Goal: Transaction & Acquisition: Purchase product/service

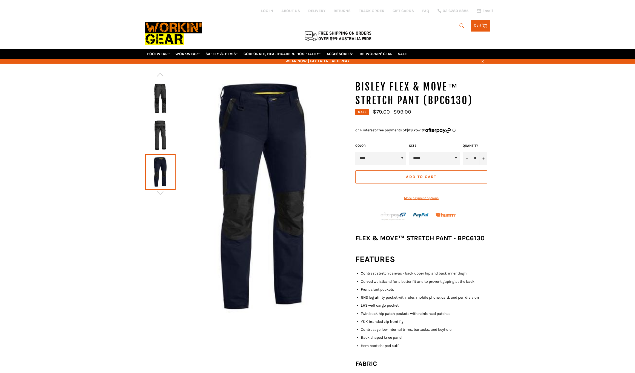
click at [165, 121] on img at bounding box center [160, 135] width 25 height 30
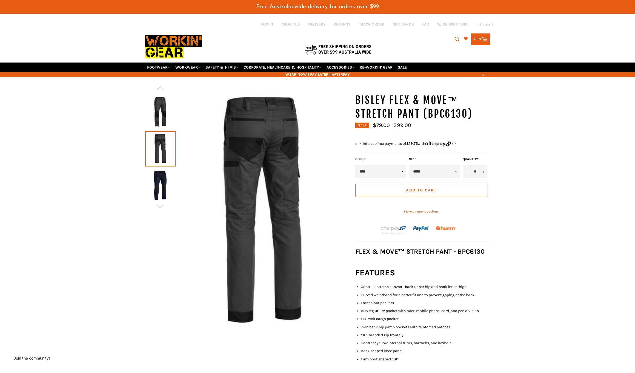
click at [158, 97] on img at bounding box center [160, 112] width 25 height 30
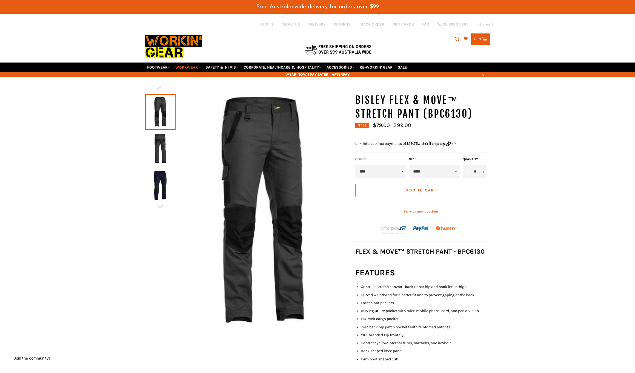
click at [191, 63] on link "WORKWEAR" at bounding box center [187, 68] width 29 height 10
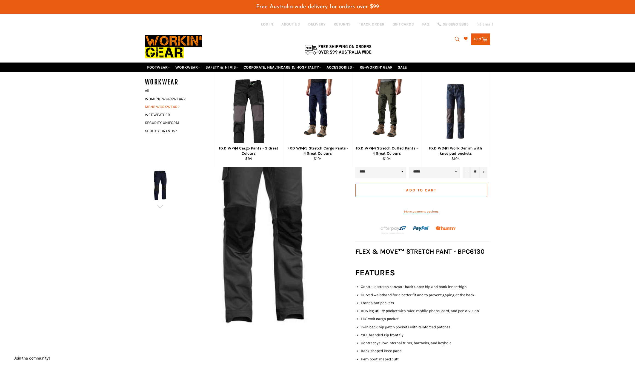
click at [168, 103] on link "MENS WORKWEAR" at bounding box center [175, 107] width 66 height 8
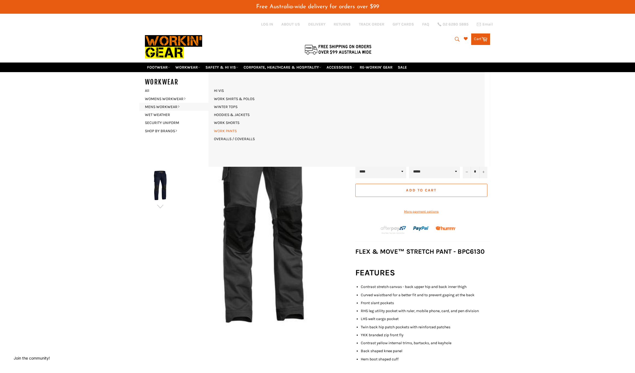
click at [230, 127] on link "WORK PANTS" at bounding box center [225, 131] width 28 height 8
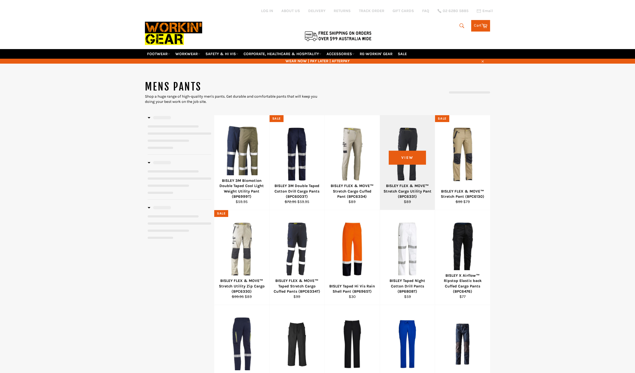
select select "**********"
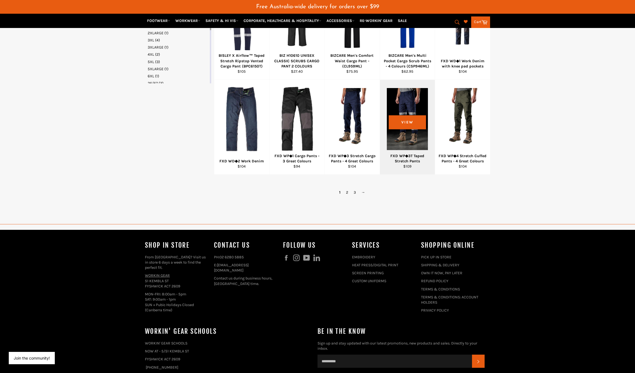
scroll to position [334, 0]
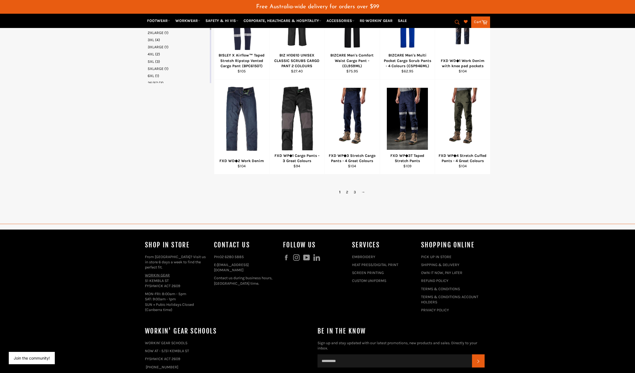
click at [345, 188] on link "2" at bounding box center [348, 192] width 8 height 8
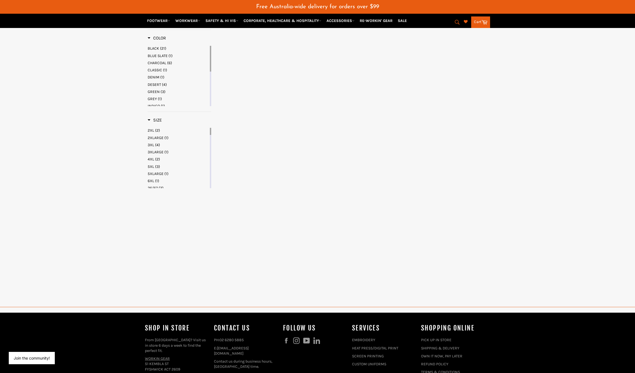
select select "**********"
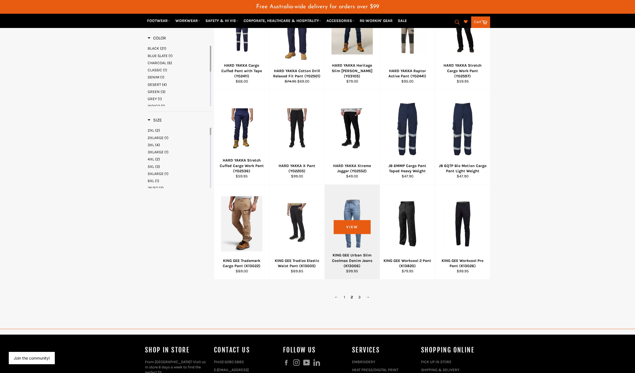
scroll to position [229, 0]
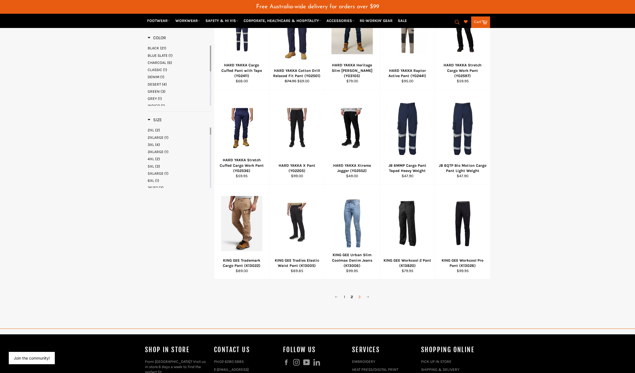
click at [360, 293] on link "3" at bounding box center [360, 297] width 8 height 8
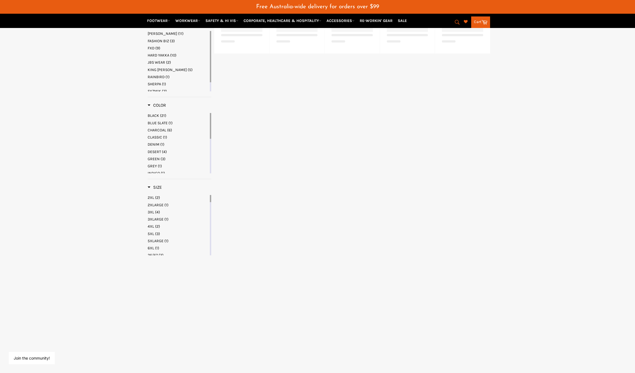
select select "**********"
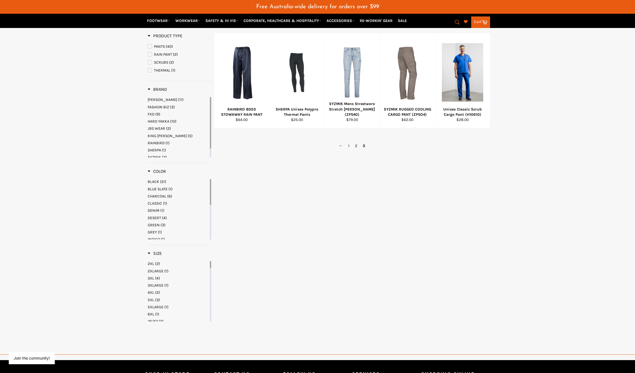
scroll to position [95, 0]
click at [358, 142] on link "2" at bounding box center [357, 146] width 8 height 8
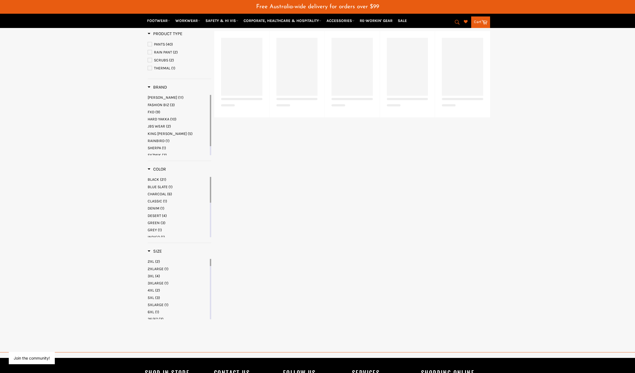
select select "**********"
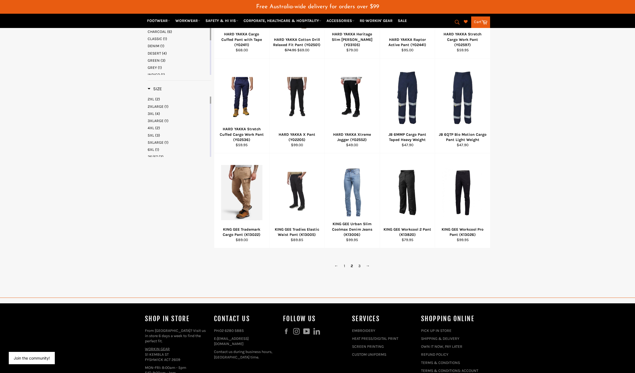
scroll to position [274, 0]
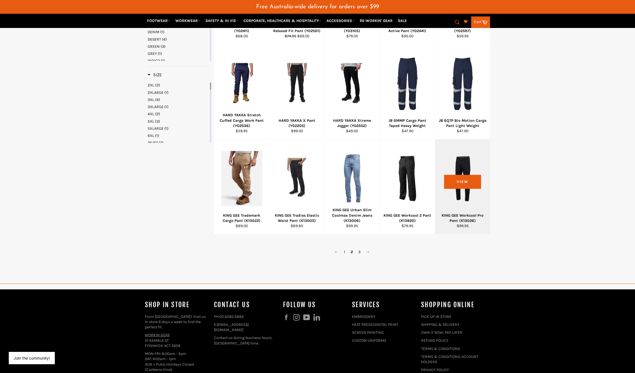
click at [461, 157] on div at bounding box center [462, 178] width 41 height 64
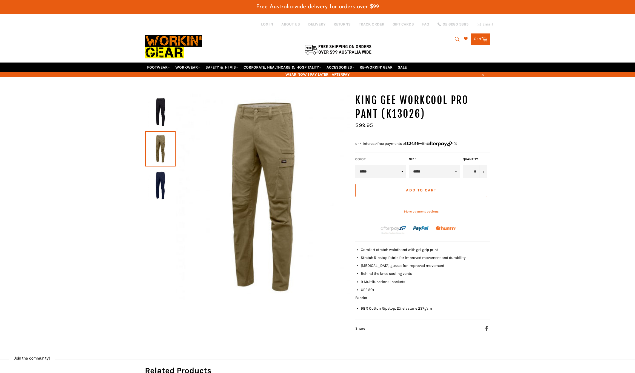
click at [158, 103] on img at bounding box center [160, 112] width 25 height 30
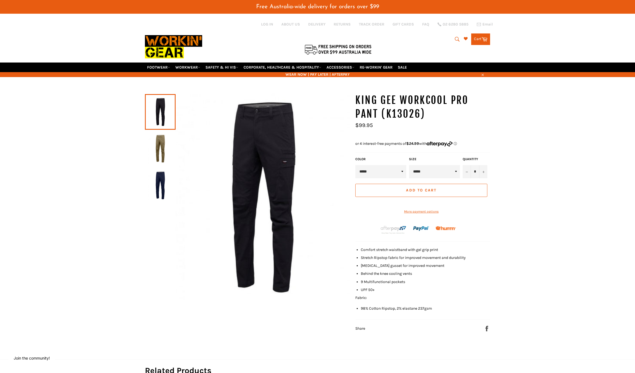
scroll to position [0, 0]
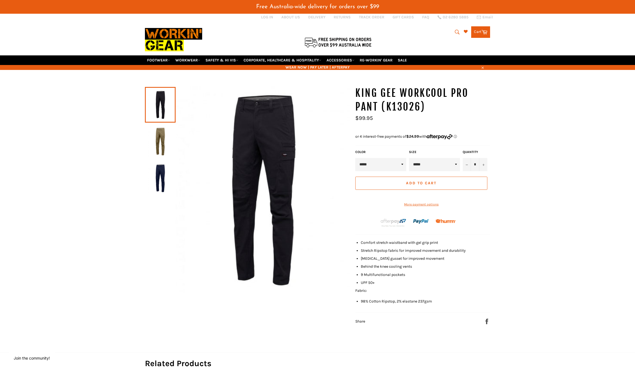
click at [160, 170] on img at bounding box center [160, 178] width 25 height 30
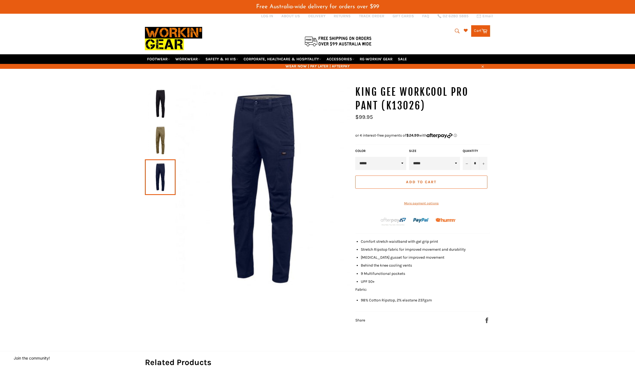
scroll to position [8, 0]
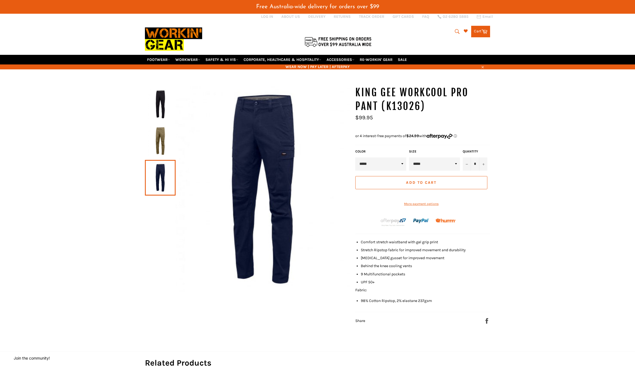
select select "*****"
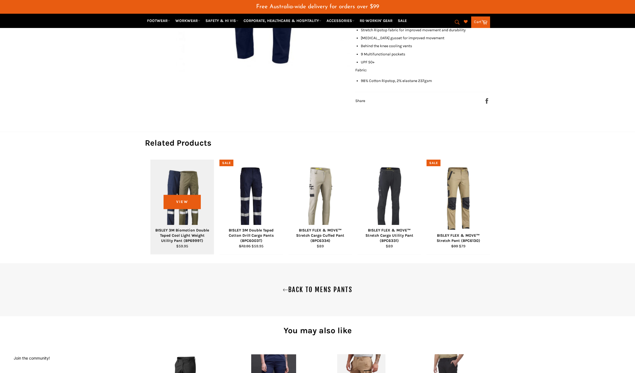
scroll to position [229, 0]
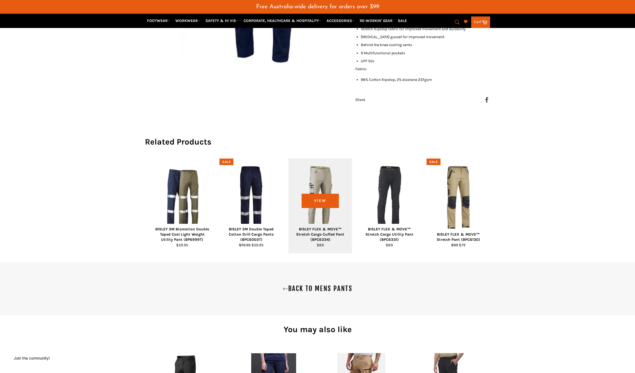
click at [322, 174] on div "View" at bounding box center [321, 205] width 64 height 95
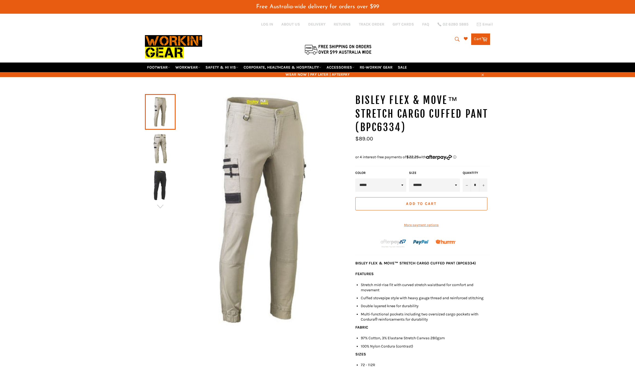
click at [161, 130] on div at bounding box center [160, 148] width 31 height 37
click at [160, 134] on img at bounding box center [160, 149] width 25 height 30
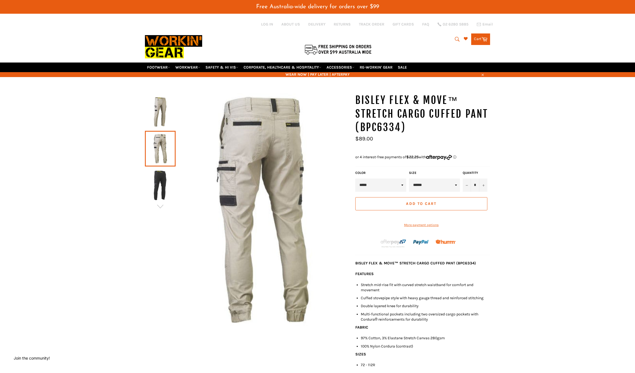
click at [296, 117] on img at bounding box center [263, 209] width 174 height 232
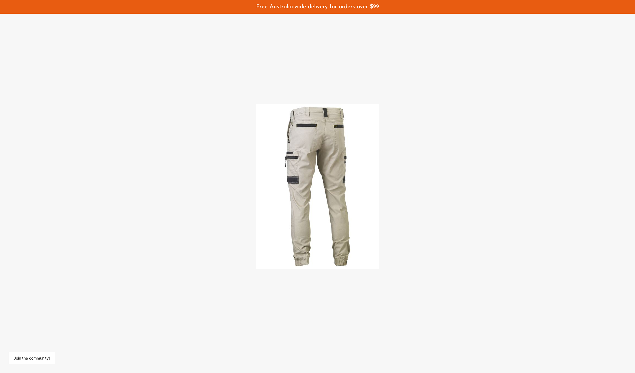
click at [342, 125] on img at bounding box center [317, 186] width 123 height 164
